Goal: Transaction & Acquisition: Obtain resource

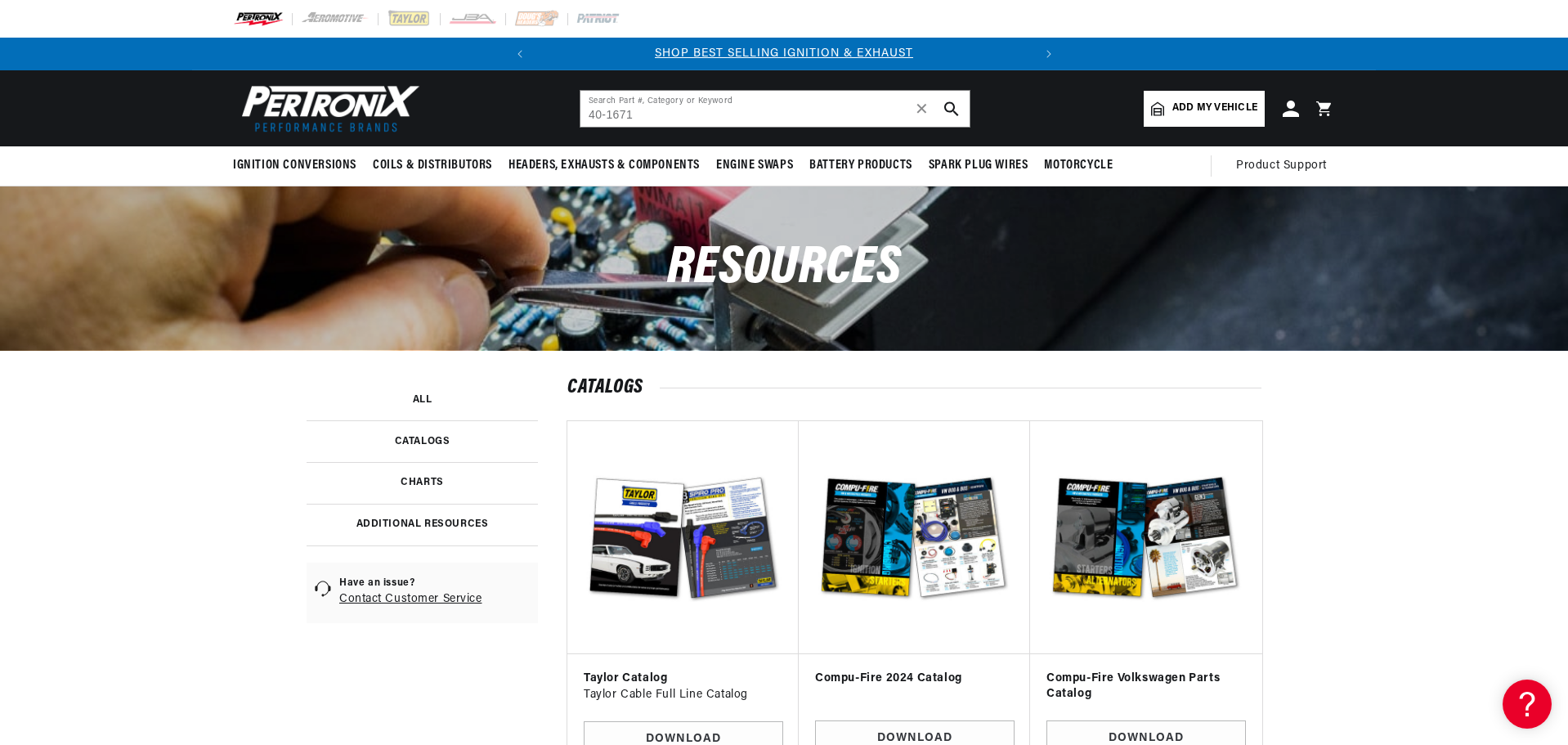
type input "40-1671"
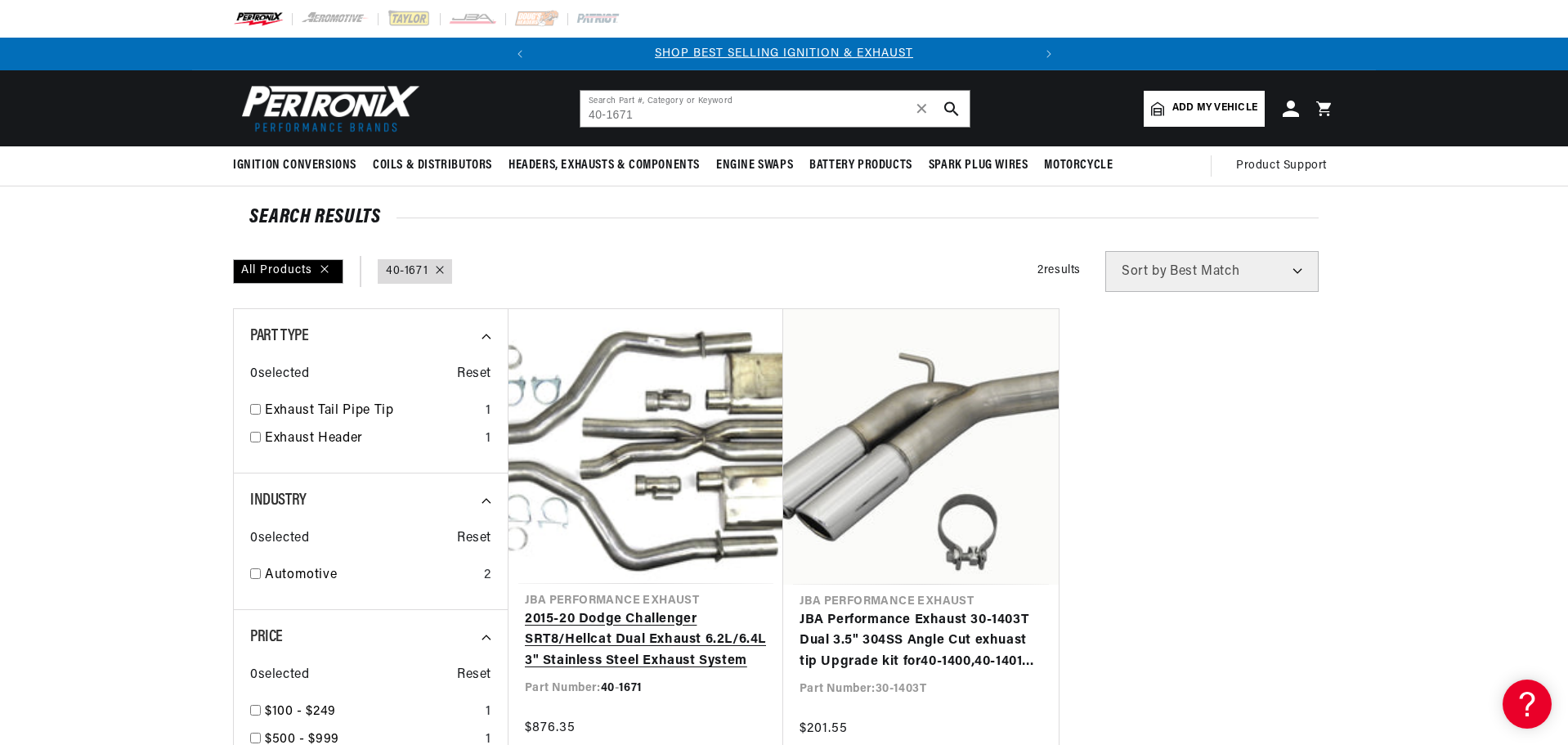
click at [622, 633] on link "2015-20 Dodge Challenger SRT8/Hellcat Dual Exhaust 6.2L/6.4L 3" Stainless Steel…" at bounding box center [645, 640] width 242 height 63
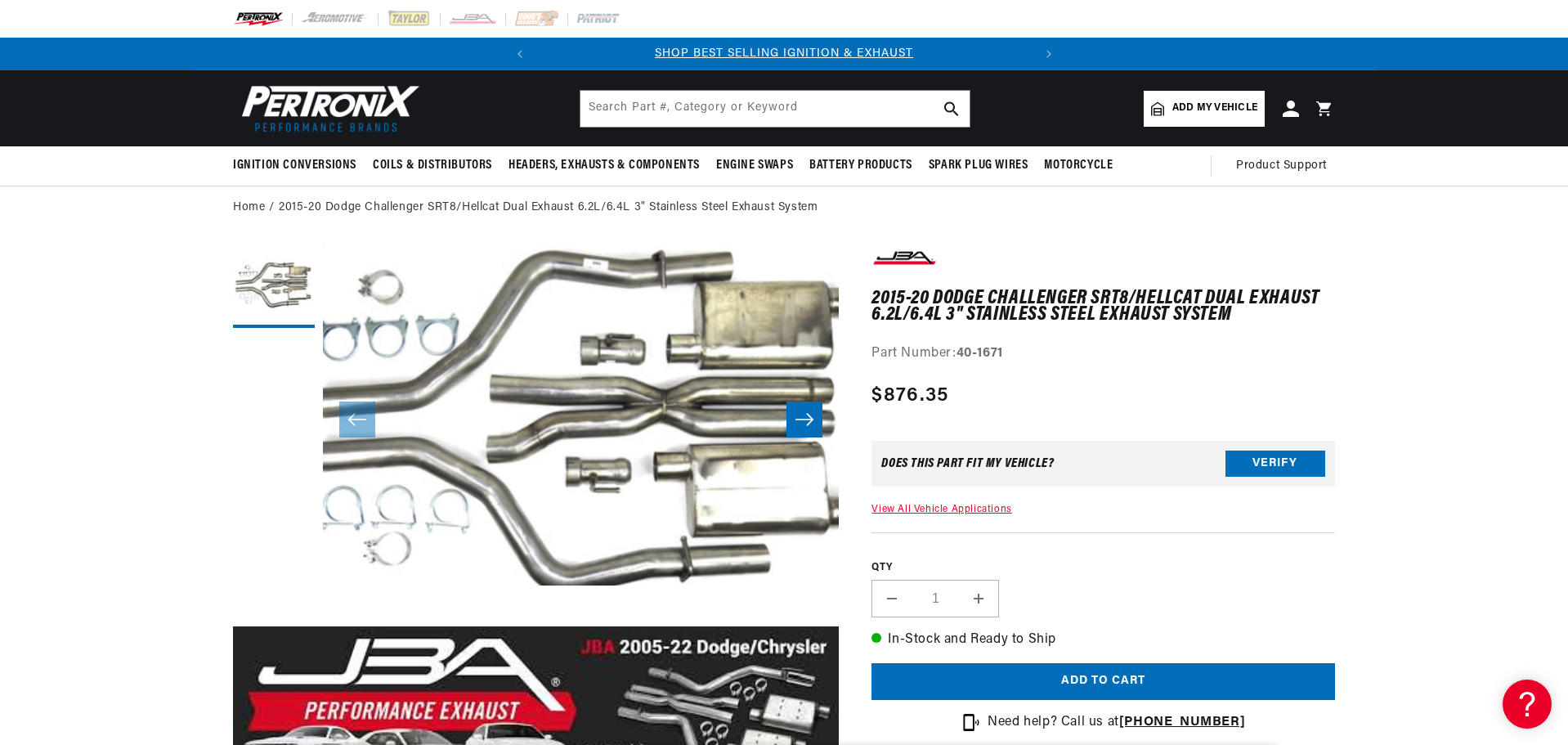
click at [271, 619] on button "Open media 1 in modal" at bounding box center [271, 619] width 0 height 0
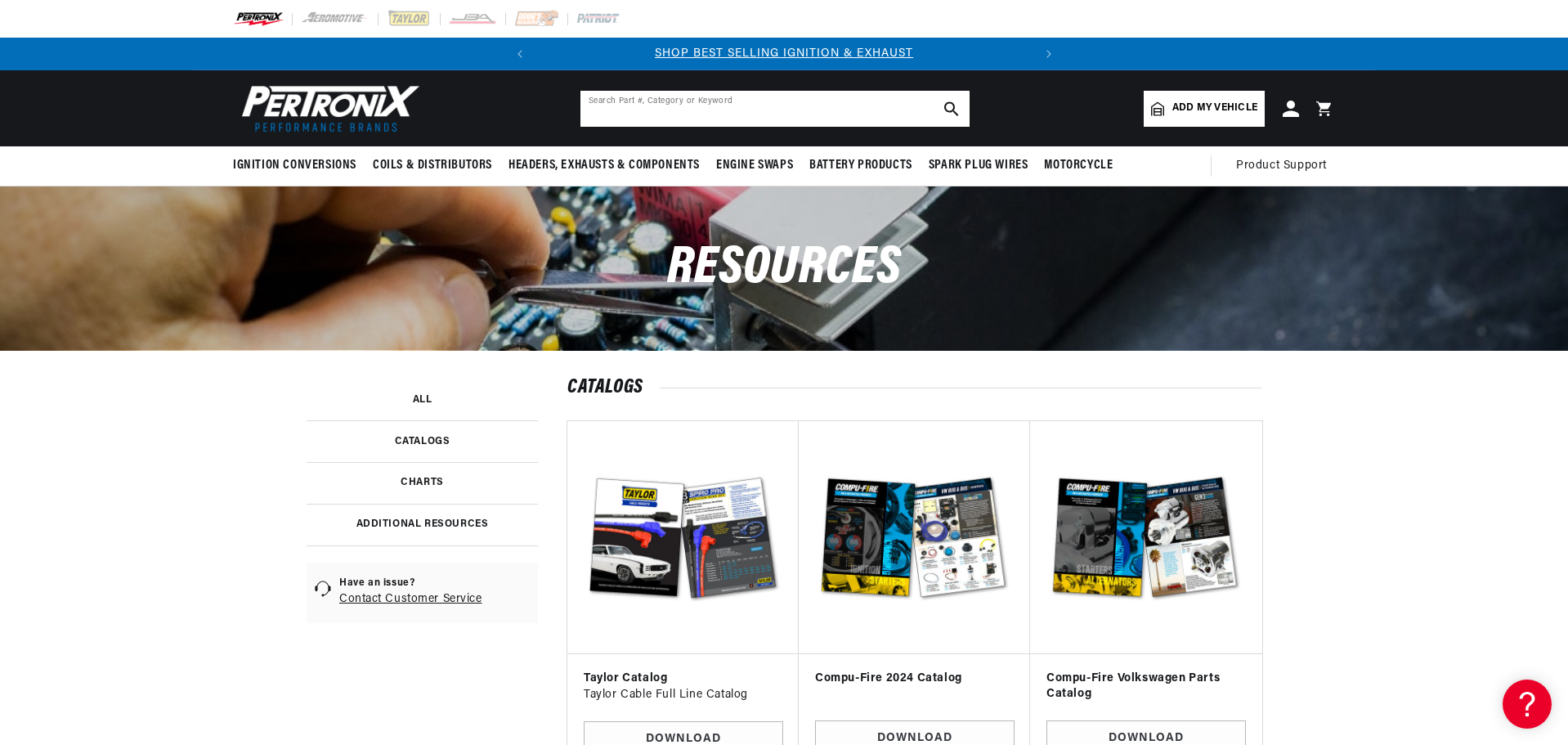
click at [671, 109] on input "text" at bounding box center [774, 108] width 389 height 36
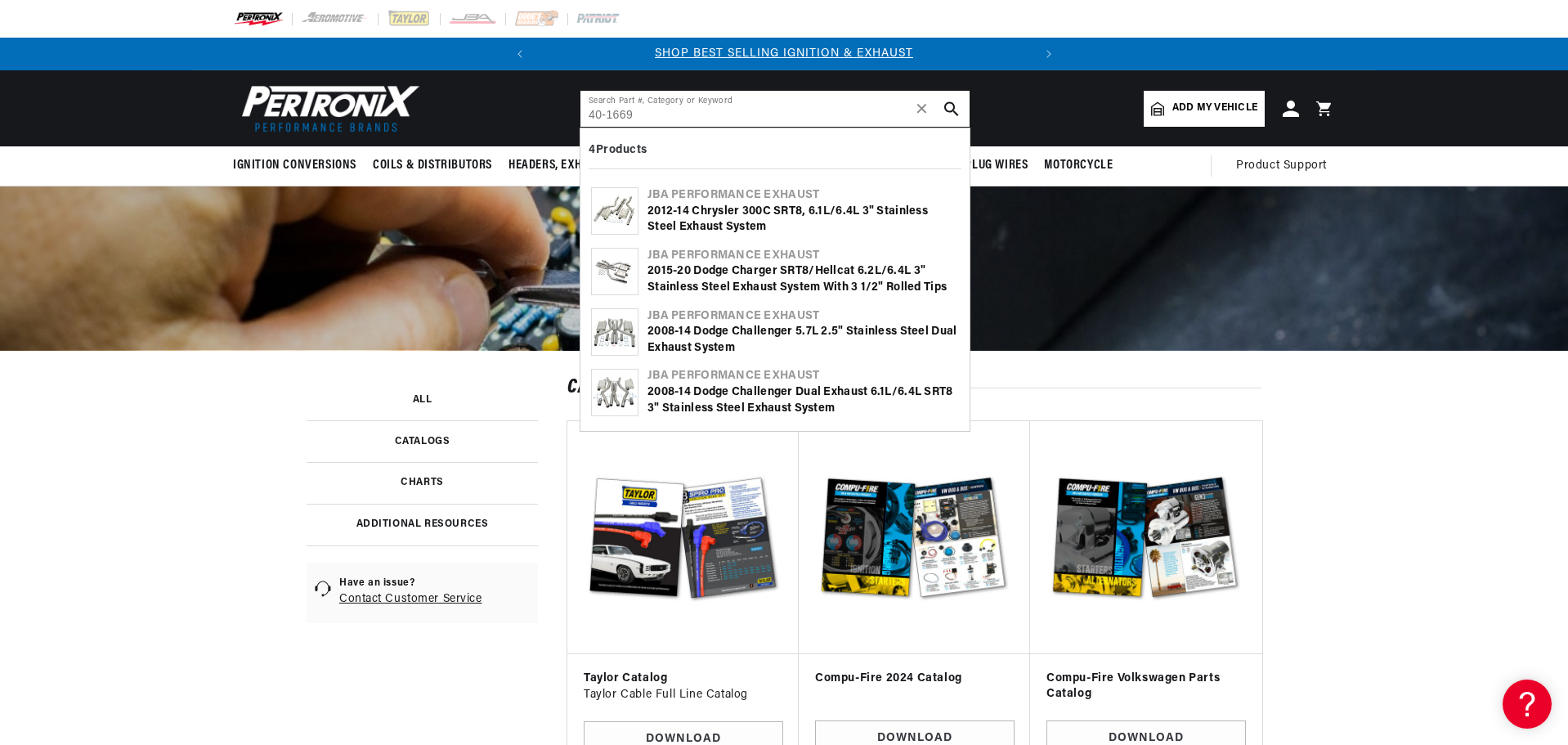
type input "40-1669"
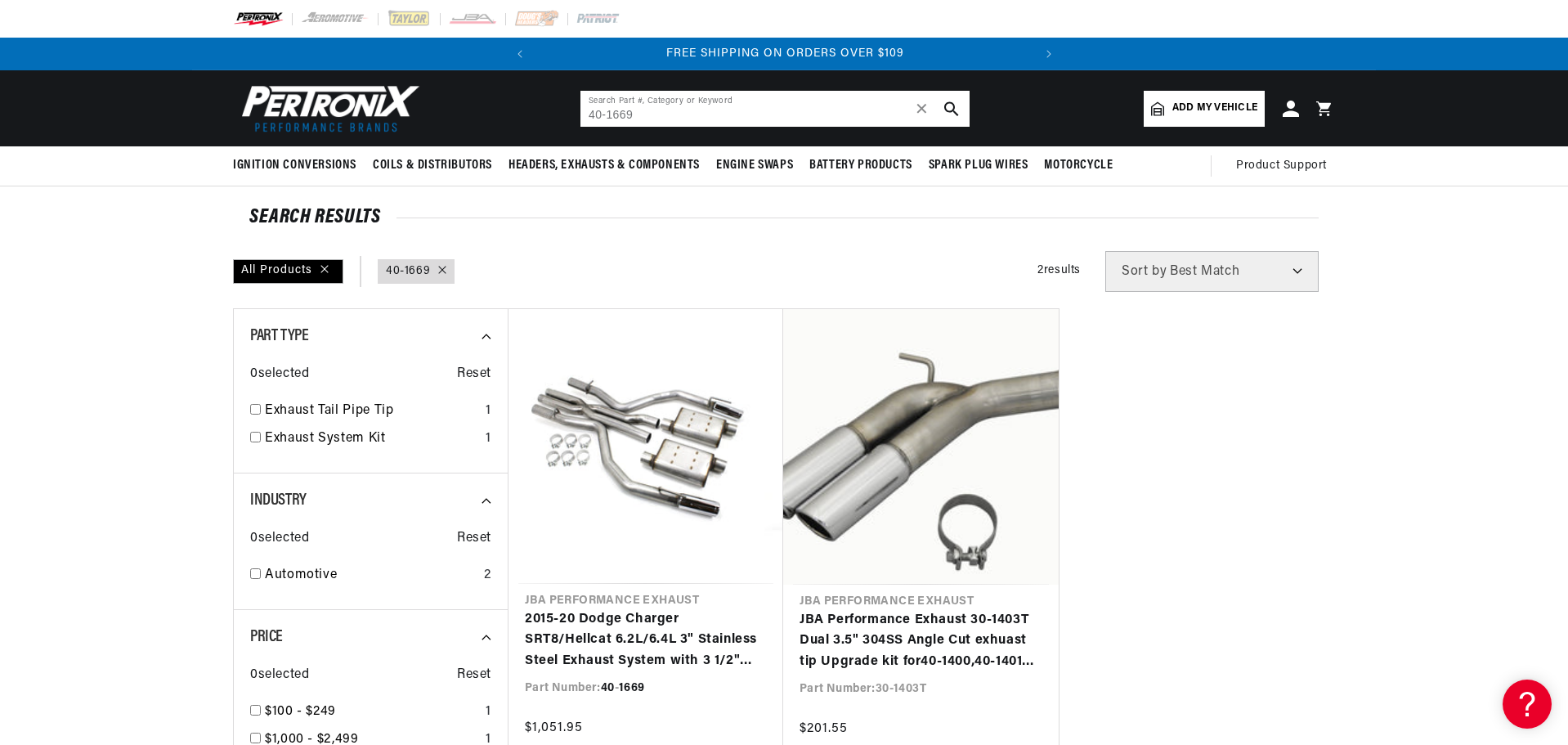
click at [656, 117] on input "40-1669" at bounding box center [774, 108] width 389 height 36
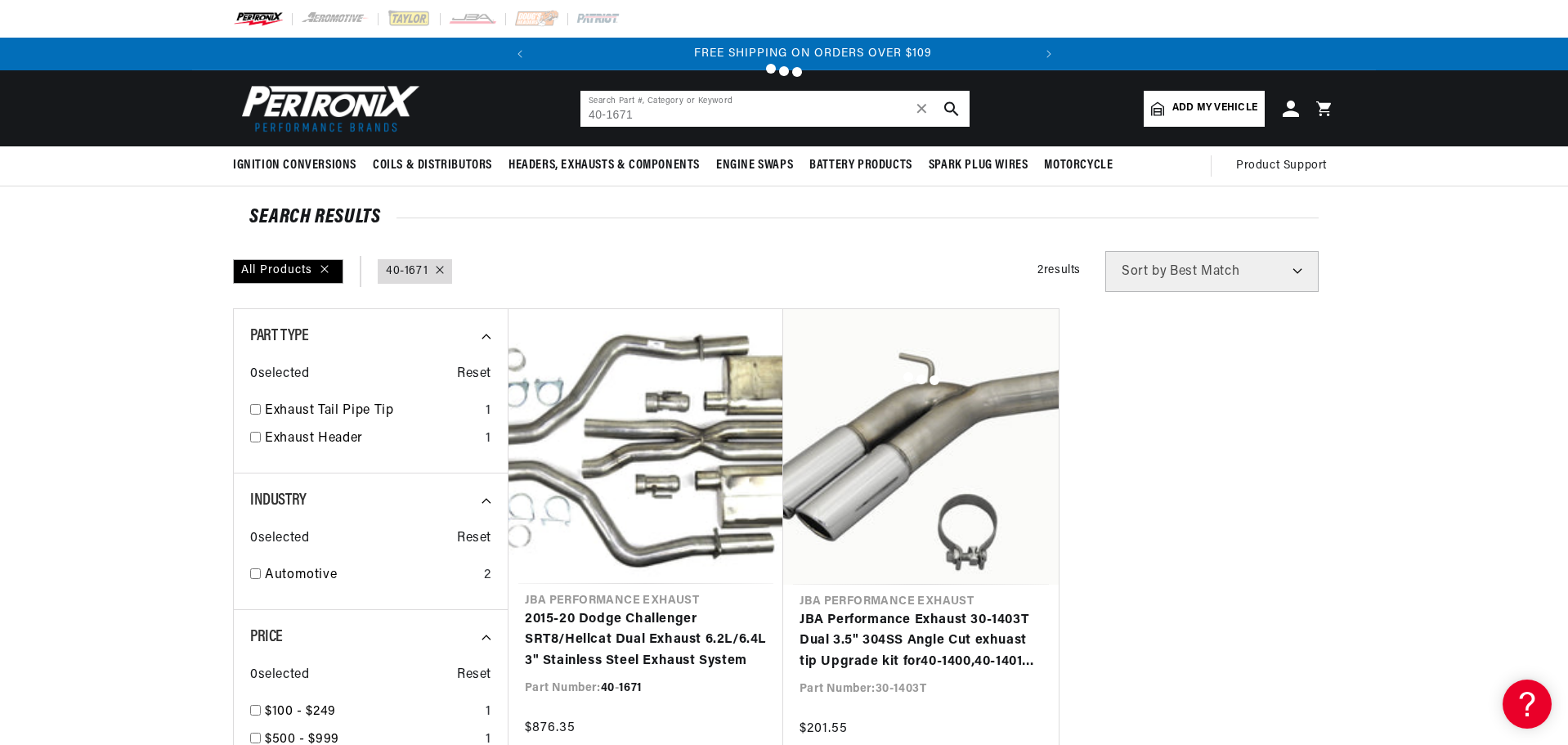
type input "40-1669"
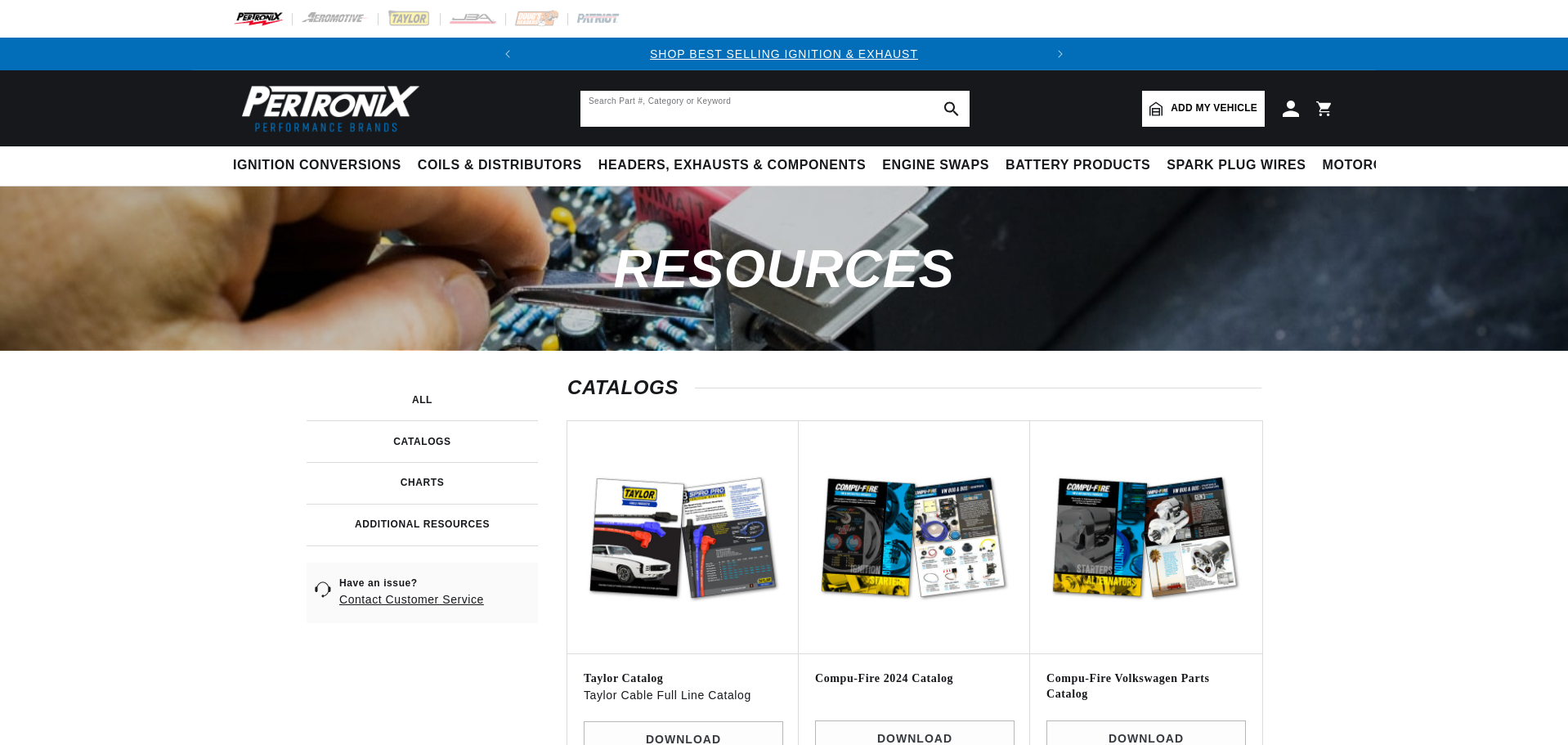
click at [658, 114] on input "text" at bounding box center [774, 108] width 389 height 36
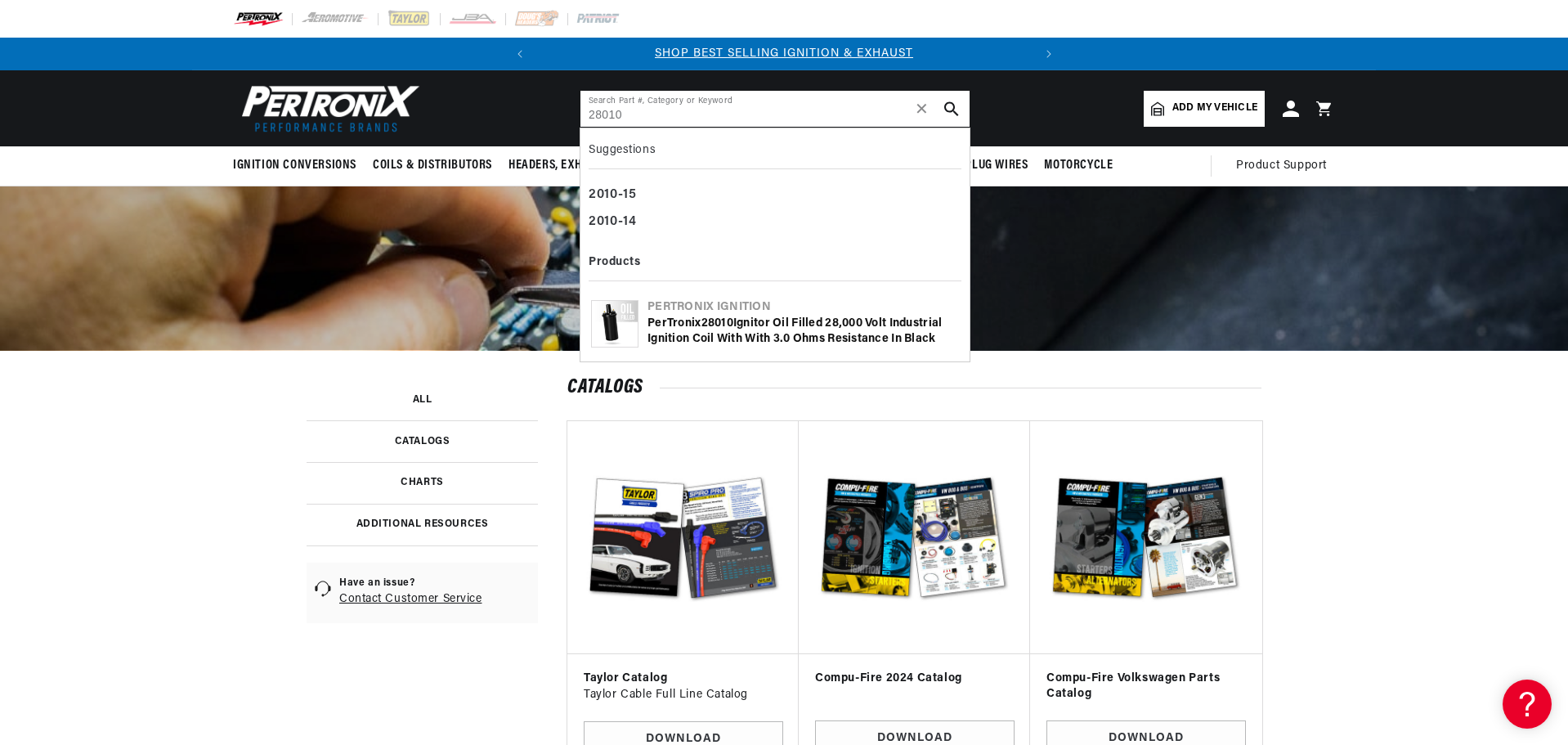
type input "28010"
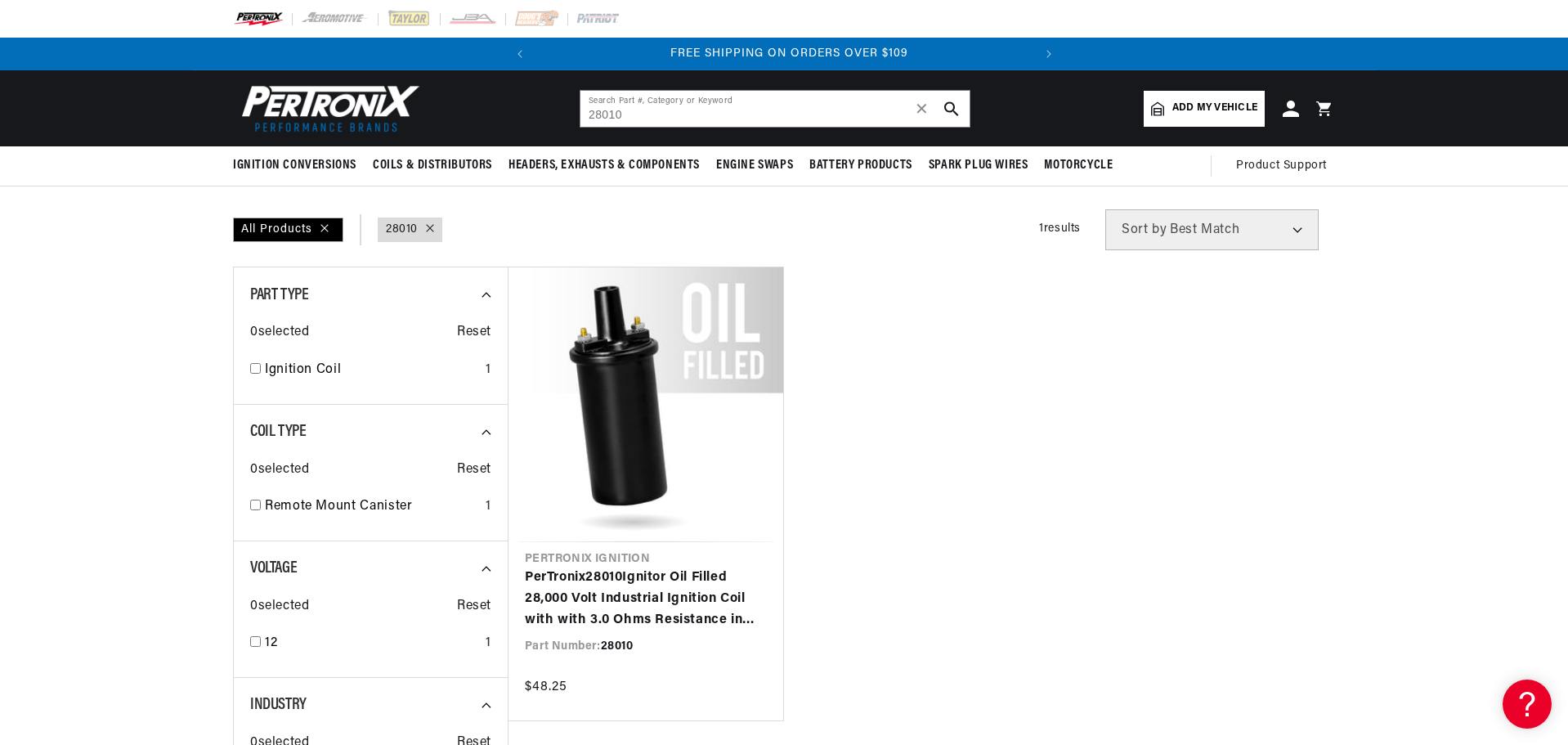
scroll to position [0, 495]
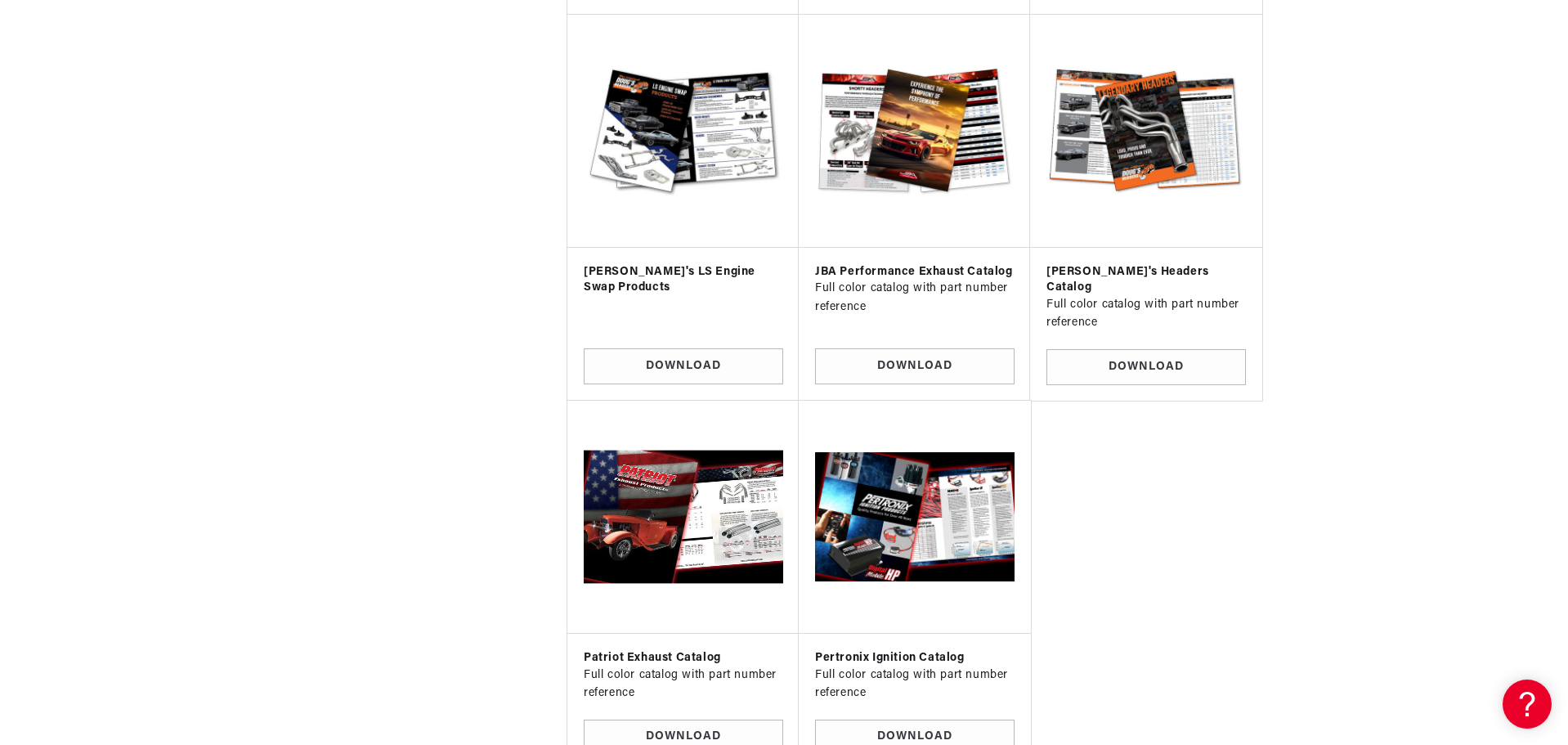
click at [712, 514] on img at bounding box center [683, 517] width 205 height 206
click at [707, 719] on link "Download" at bounding box center [683, 738] width 199 height 37
